Goal: Navigation & Orientation: Understand site structure

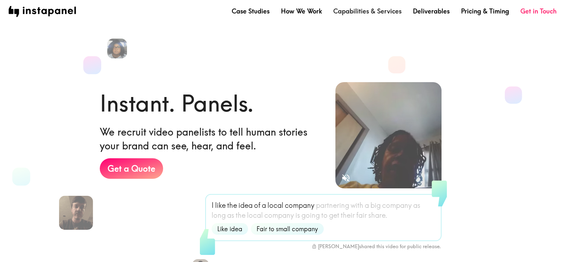
click at [364, 10] on link "Capabilities & Services" at bounding box center [367, 11] width 68 height 9
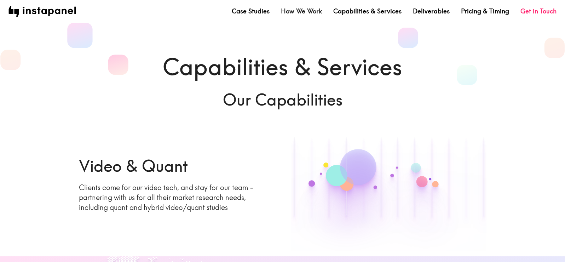
click at [293, 12] on link "How We Work" at bounding box center [301, 11] width 41 height 9
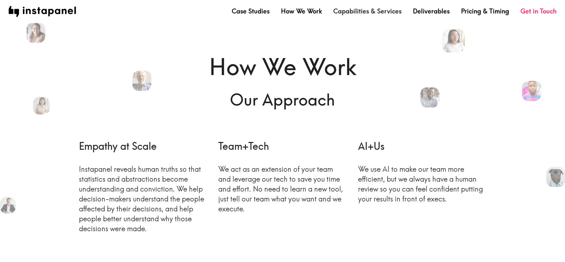
click at [375, 10] on link "Capabilities & Services" at bounding box center [367, 11] width 68 height 9
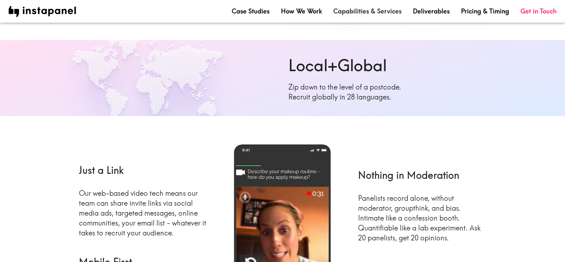
scroll to position [218, 0]
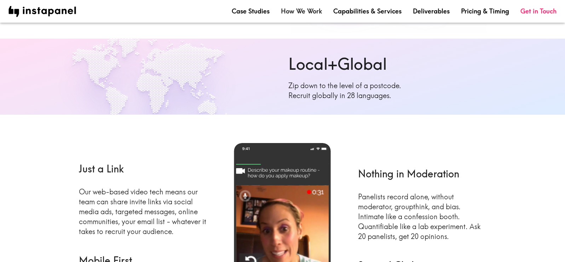
click at [294, 10] on link "How We Work" at bounding box center [301, 11] width 41 height 9
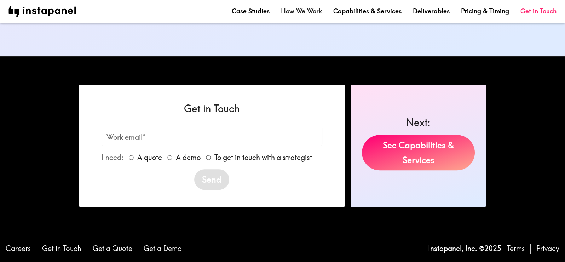
scroll to position [844, 0]
click at [302, 15] on link "How We Work" at bounding box center [301, 11] width 41 height 9
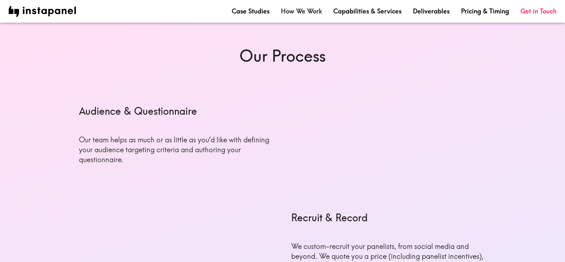
scroll to position [240, 0]
